Goal: Book appointment/travel/reservation

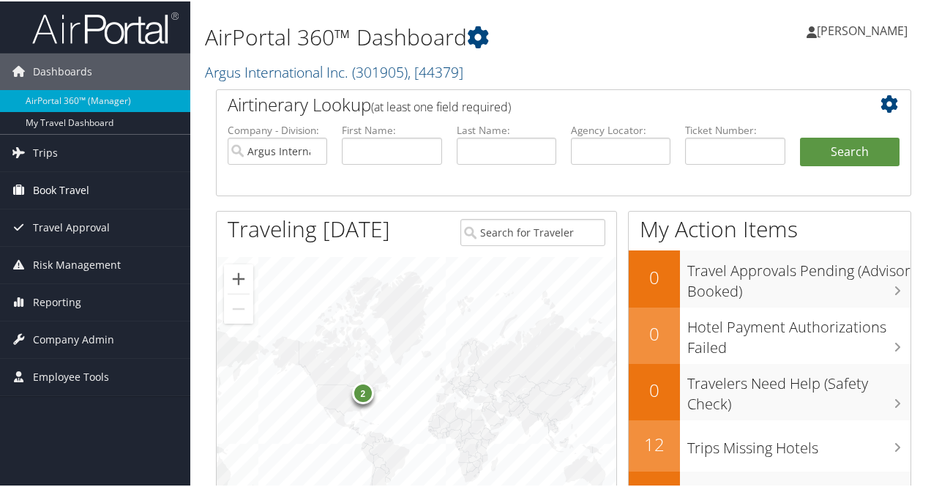
click at [47, 179] on span "Book Travel" at bounding box center [61, 189] width 56 height 37
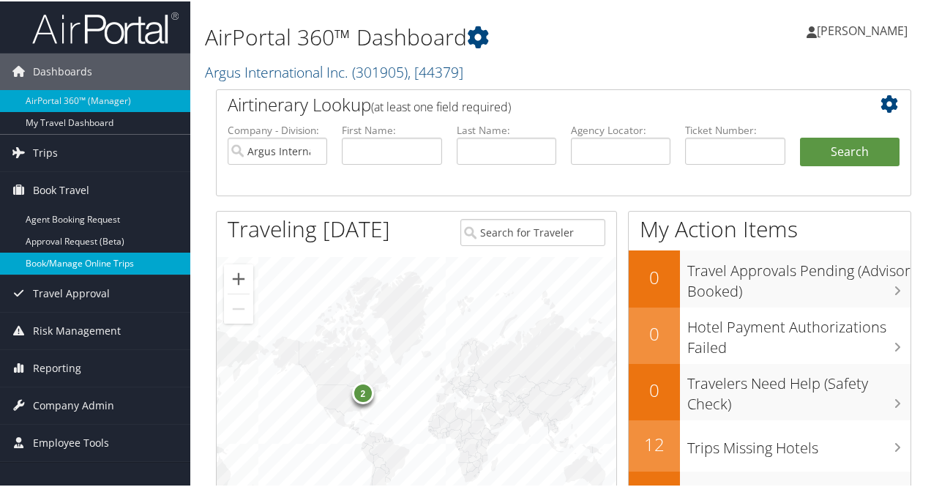
click at [55, 262] on link "Book/Manage Online Trips" at bounding box center [95, 262] width 190 height 22
